Goal: Task Accomplishment & Management: Manage account settings

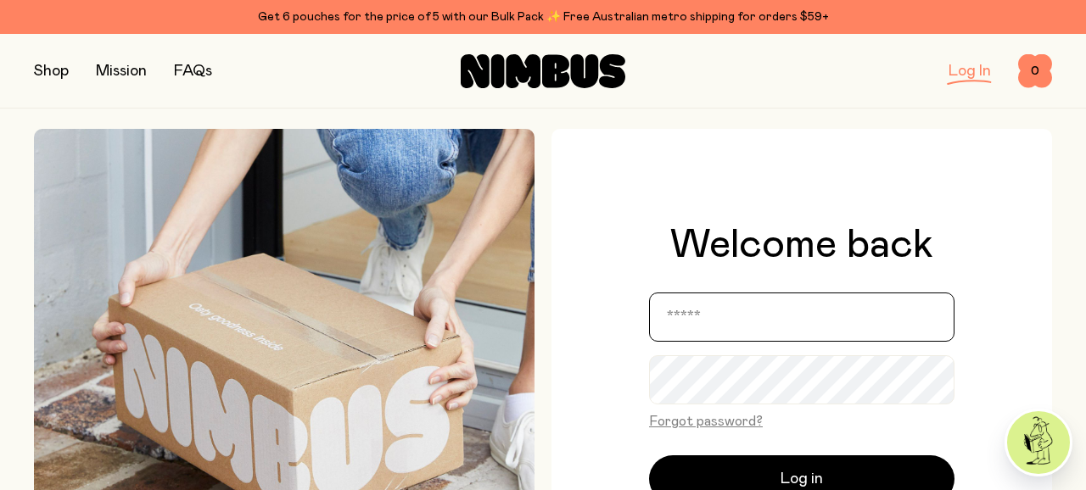
type input "**********"
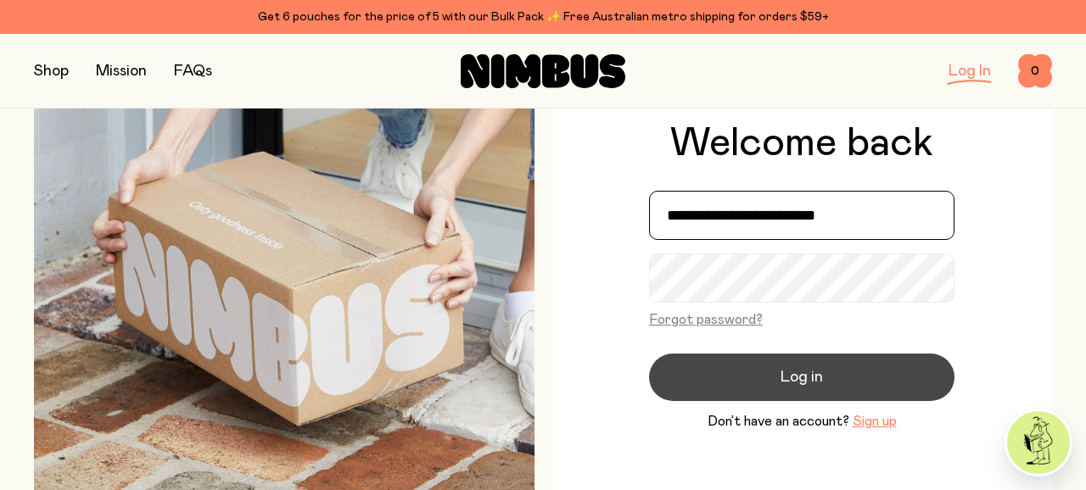
scroll to position [117, 0]
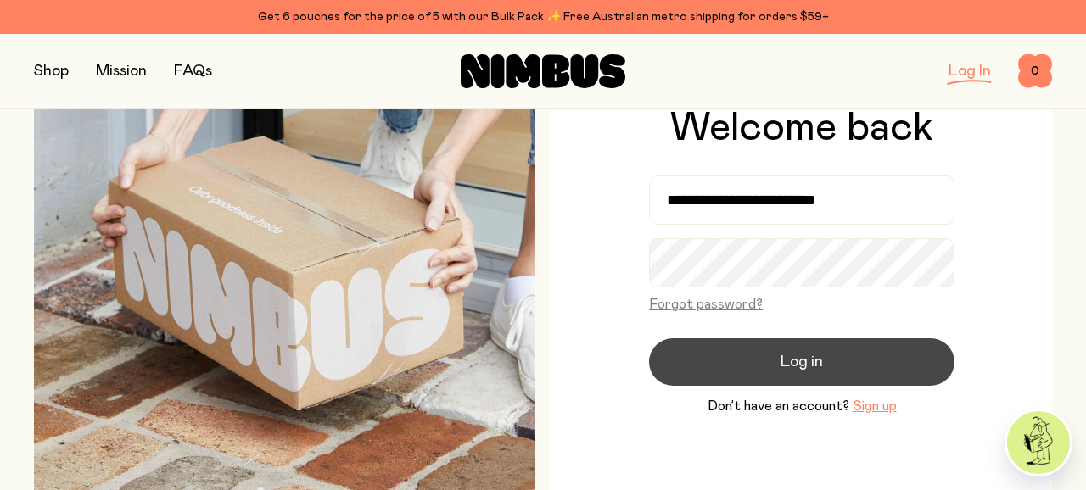
click at [731, 378] on button "Log in" at bounding box center [801, 363] width 305 height 48
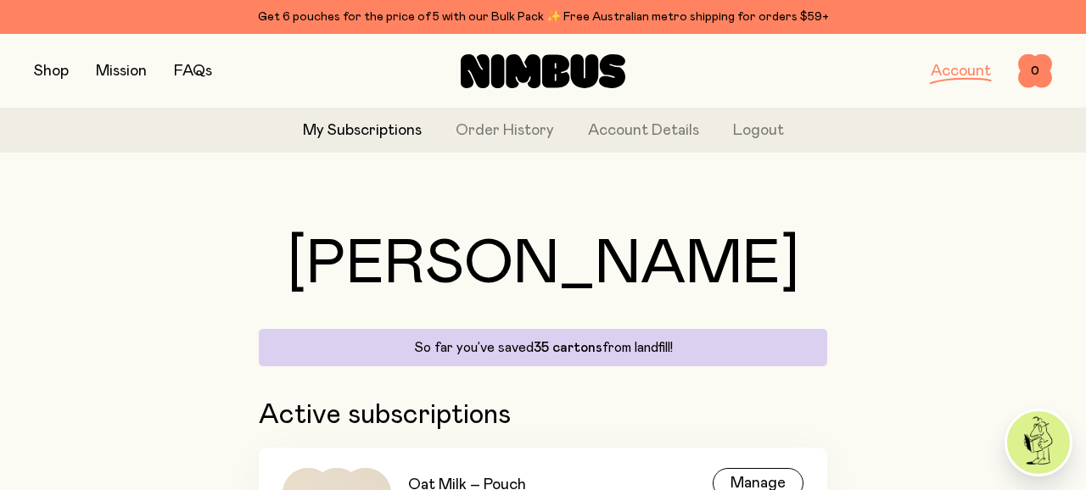
scroll to position [246, 0]
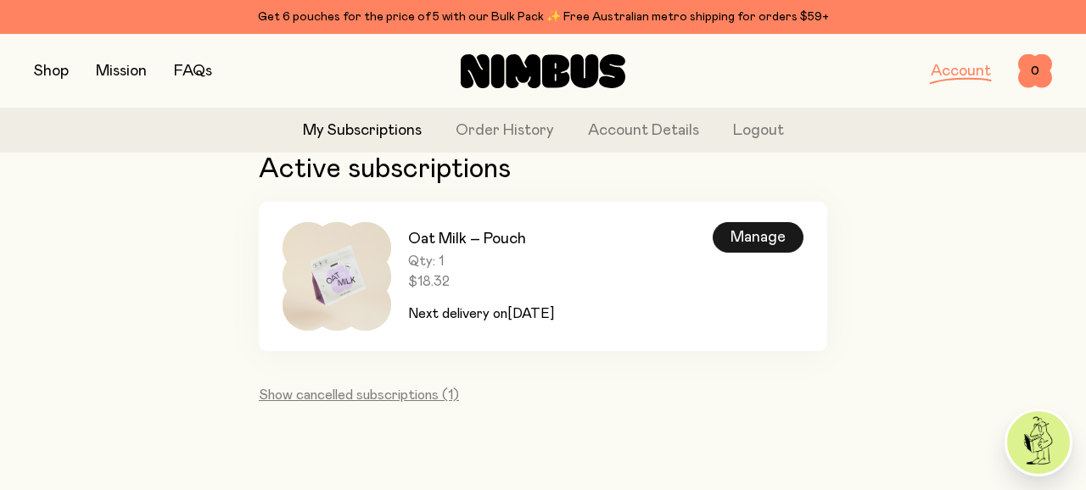
click at [781, 227] on div "Manage" at bounding box center [758, 237] width 91 height 31
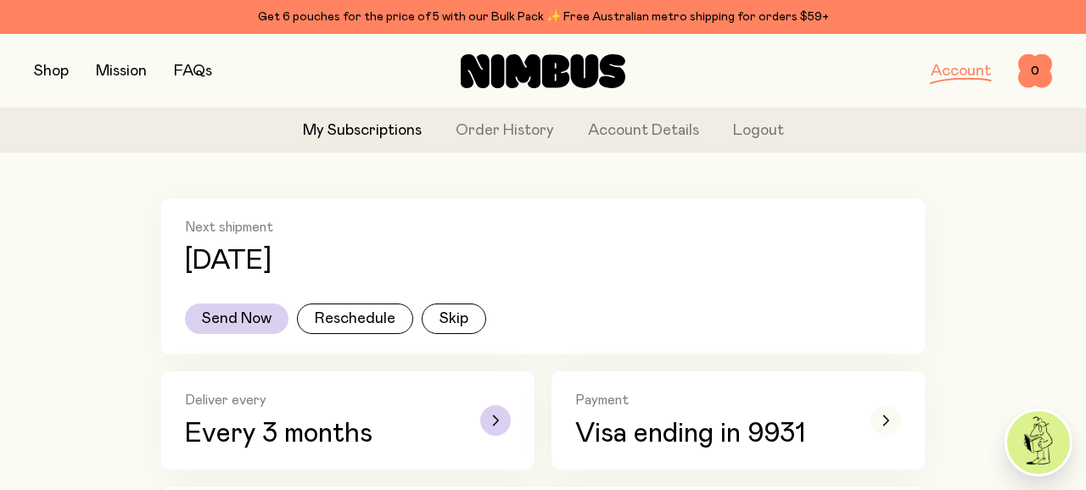
scroll to position [231, 0]
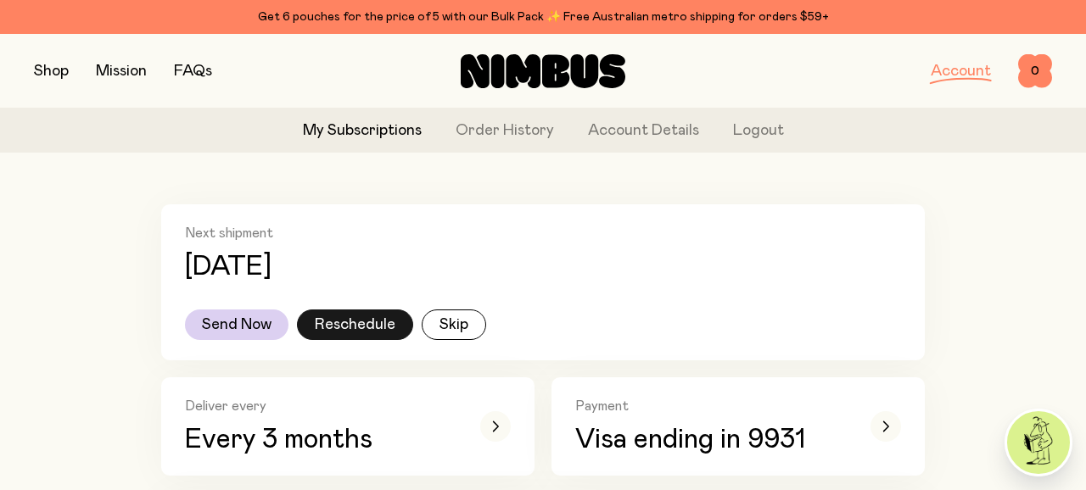
click at [372, 322] on button "Reschedule" at bounding box center [355, 325] width 116 height 31
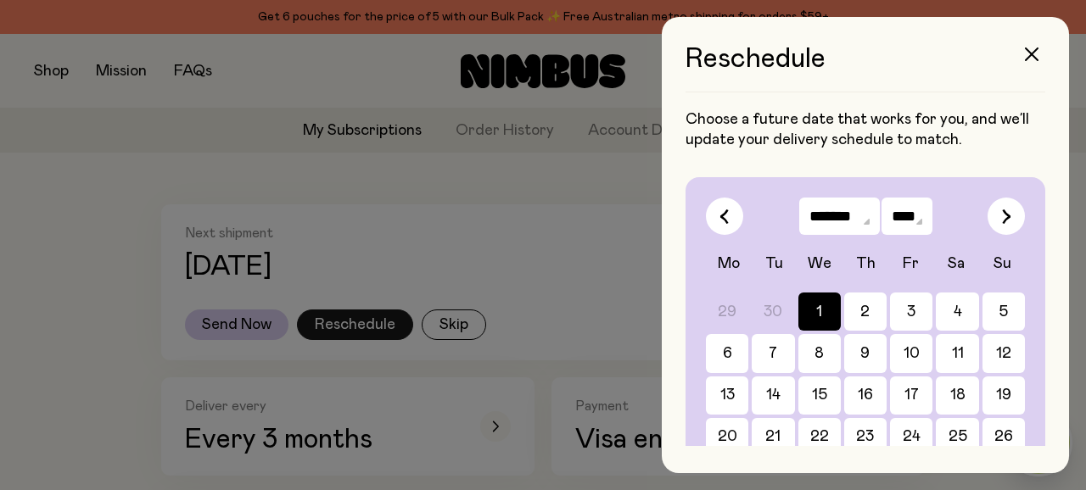
scroll to position [0, 0]
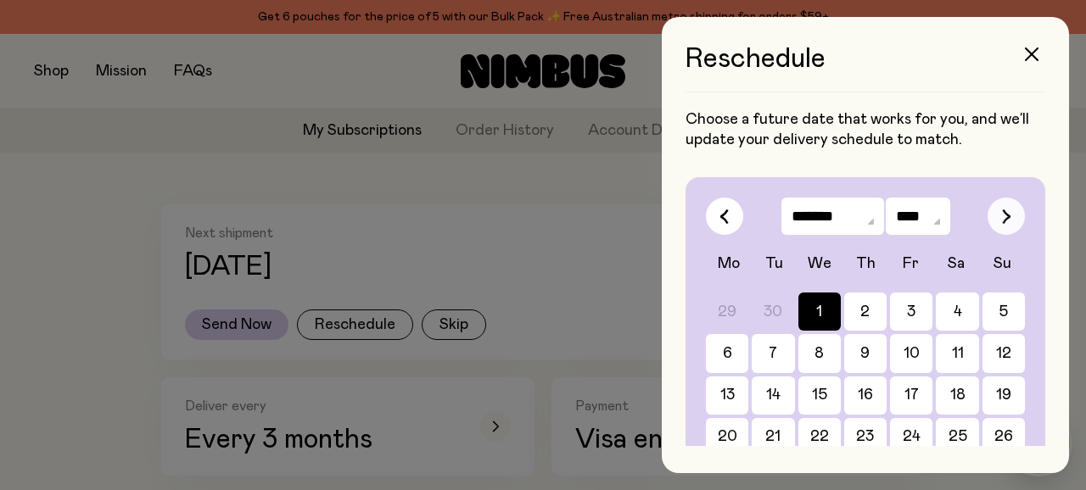
click at [1019, 228] on button "button" at bounding box center [1006, 216] width 37 height 37
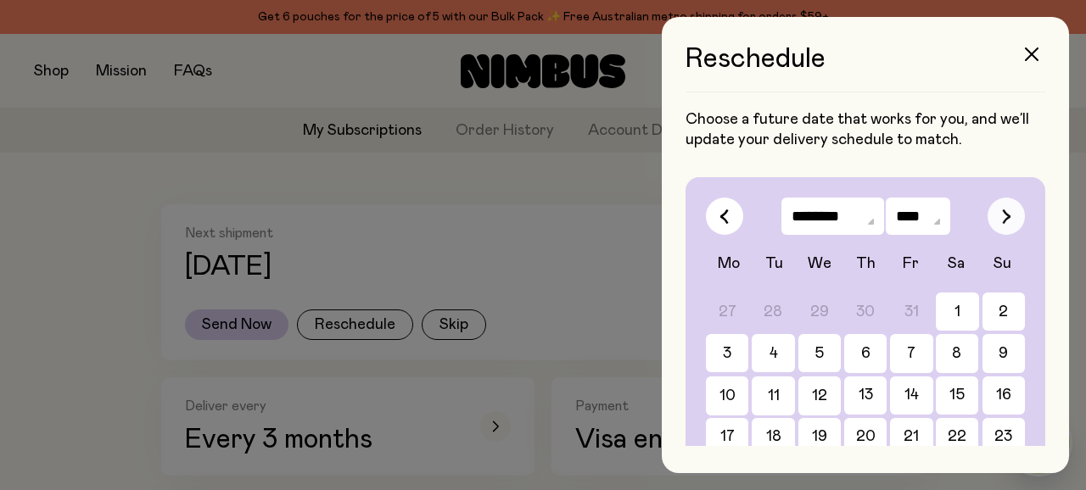
click at [1017, 226] on button "button" at bounding box center [1006, 216] width 37 height 37
select select "**"
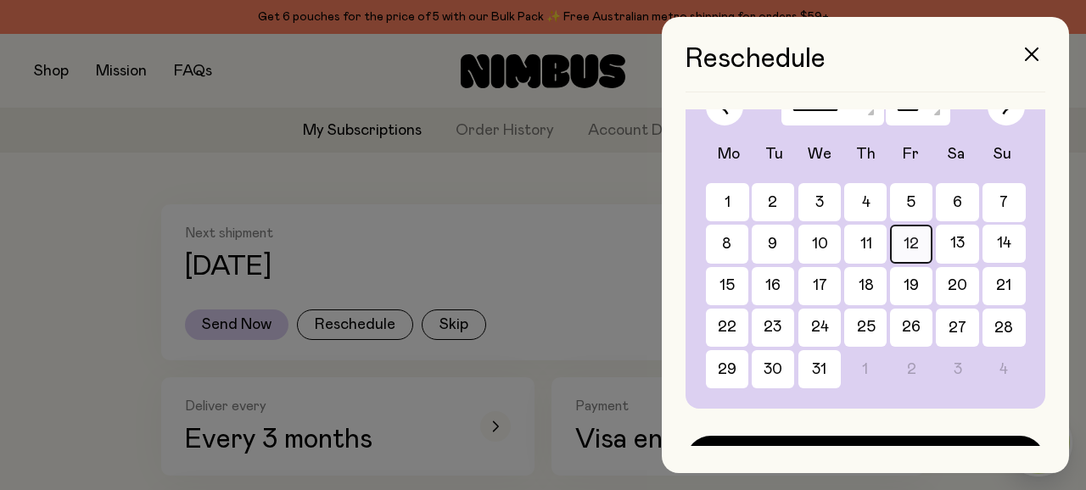
scroll to position [110, 0]
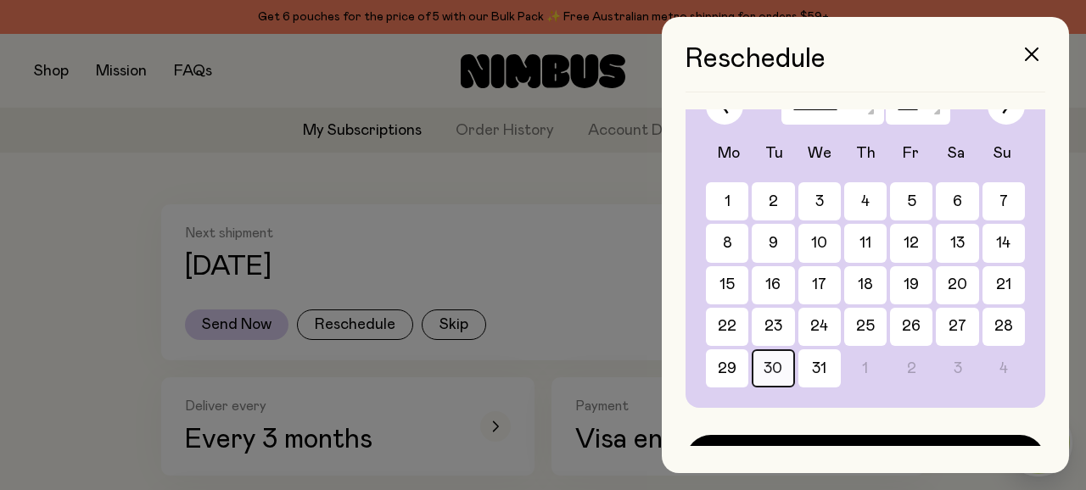
click at [784, 378] on button "30" at bounding box center [773, 369] width 42 height 38
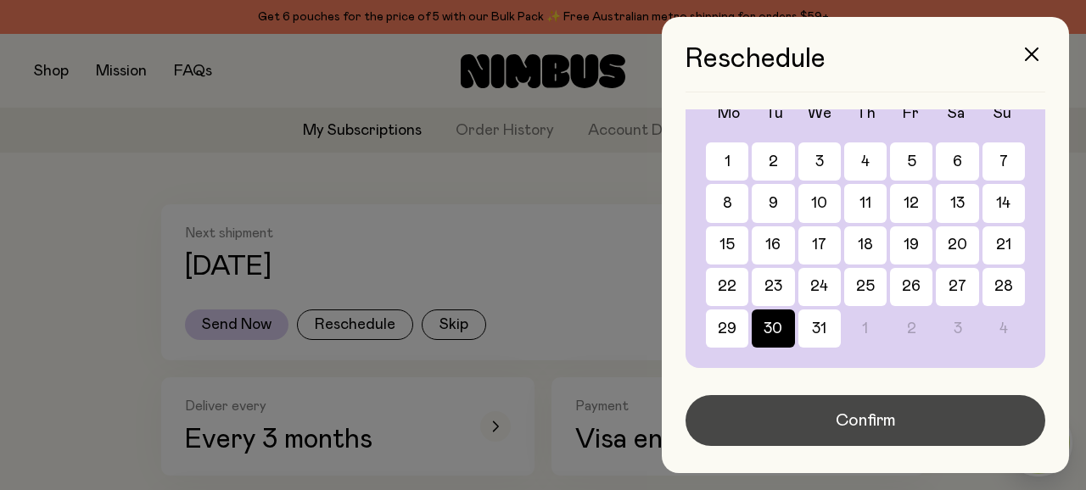
click at [797, 402] on button "Confirm" at bounding box center [866, 420] width 360 height 51
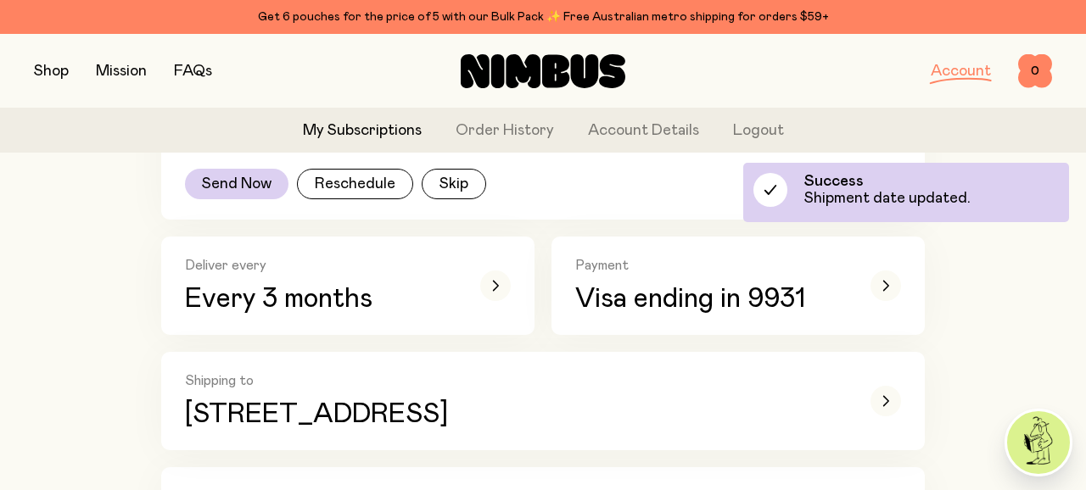
scroll to position [395, 0]
